Goal: Navigation & Orientation: Understand site structure

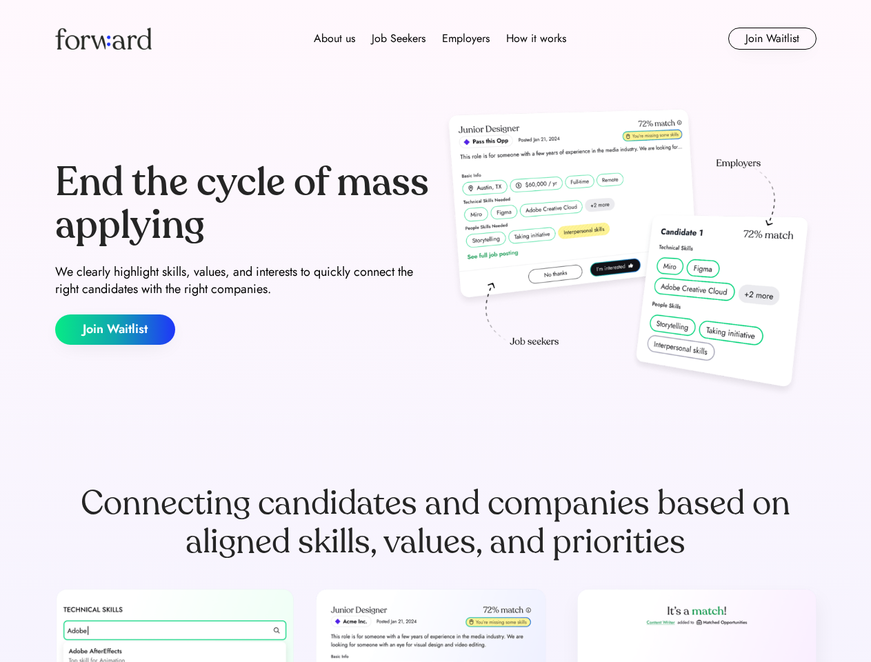
click at [435, 331] on div "End the cycle of mass applying We clearly highlight skills, values, and interes…" at bounding box center [435, 253] width 761 height 297
click at [436, 39] on div "About us Job Seekers Employers How it works" at bounding box center [439, 38] width 543 height 17
click at [103, 39] on img at bounding box center [103, 39] width 97 height 22
click at [440, 39] on div "About us Job Seekers Employers How it works" at bounding box center [439, 38] width 543 height 17
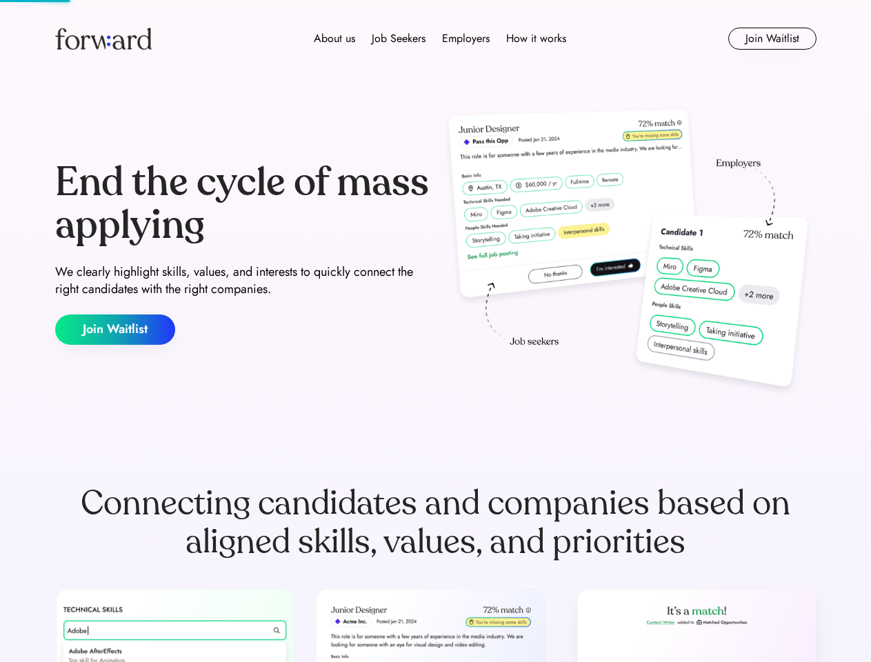
click at [334, 39] on div "About us" at bounding box center [334, 38] width 41 height 17
click at [399, 39] on div "Job Seekers" at bounding box center [399, 38] width 54 height 17
click at [466, 39] on div "Employers" at bounding box center [466, 38] width 48 height 17
click at [535, 39] on div "How it works" at bounding box center [536, 38] width 60 height 17
click at [772, 39] on button "Join Waitlist" at bounding box center [772, 39] width 88 height 22
